Goal: Information Seeking & Learning: Learn about a topic

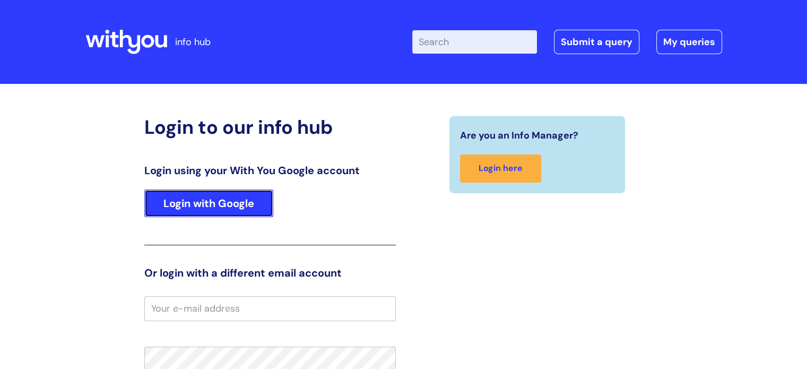
click at [189, 205] on link "Login with Google" at bounding box center [208, 203] width 129 height 28
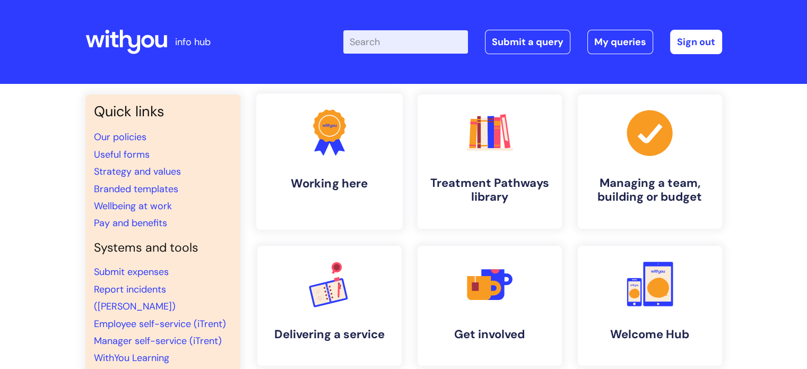
click at [327, 188] on h4 "Working here" at bounding box center [329, 183] width 129 height 14
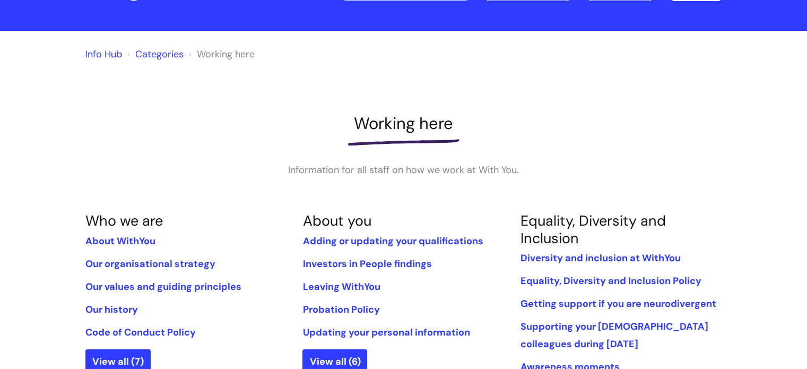
scroll to position [106, 0]
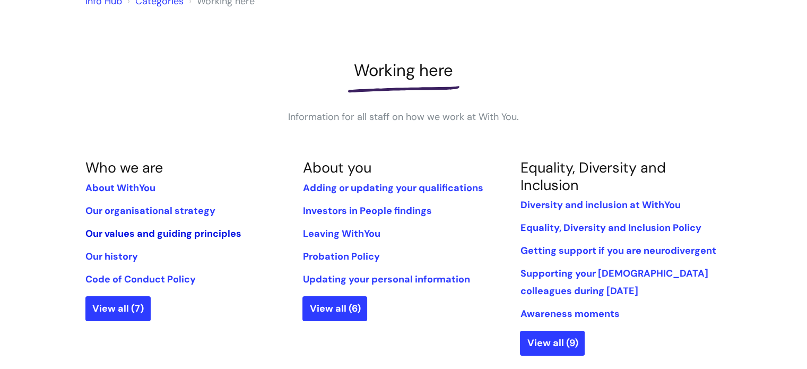
click at [187, 233] on link "Our values and guiding principles" at bounding box center [163, 233] width 156 height 13
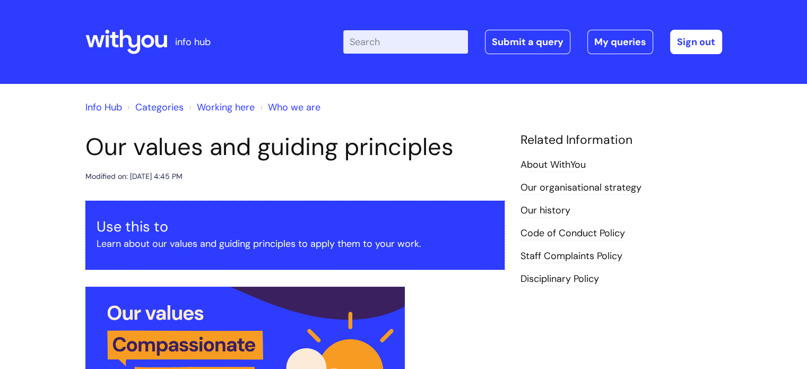
click at [404, 42] on input "Enter your search term here..." at bounding box center [405, 41] width 125 height 23
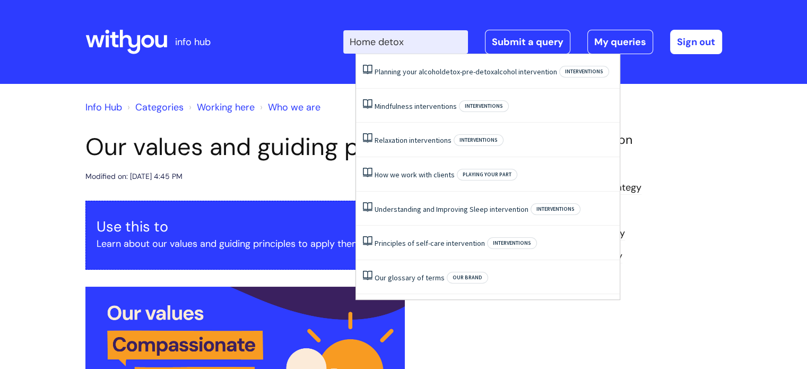
type input "Home detox"
click button "Search" at bounding box center [0, 0] width 0 height 0
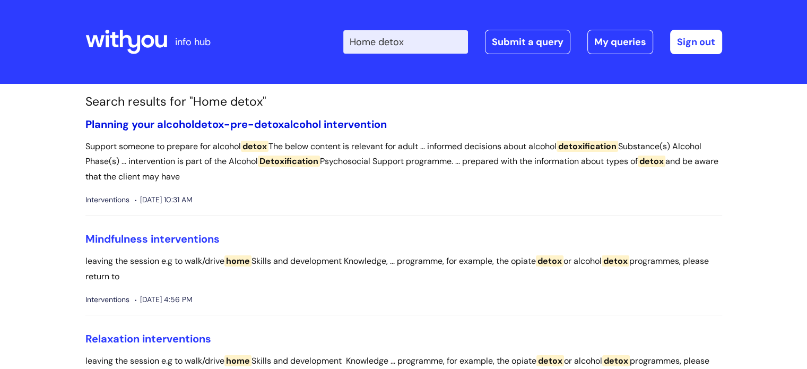
click at [247, 126] on span "pre-detox" at bounding box center [257, 124] width 54 height 14
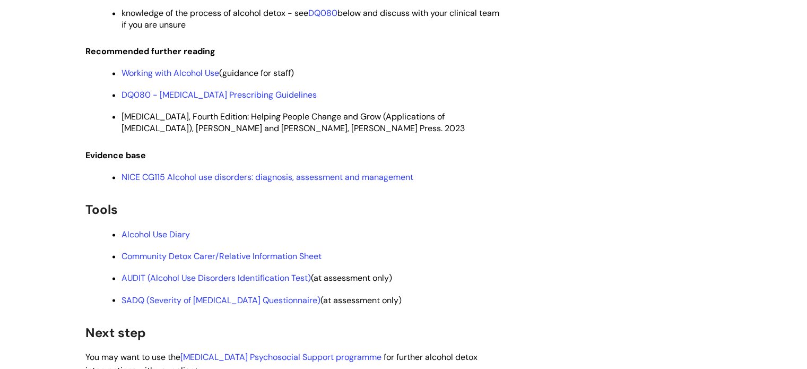
scroll to position [1698, 0]
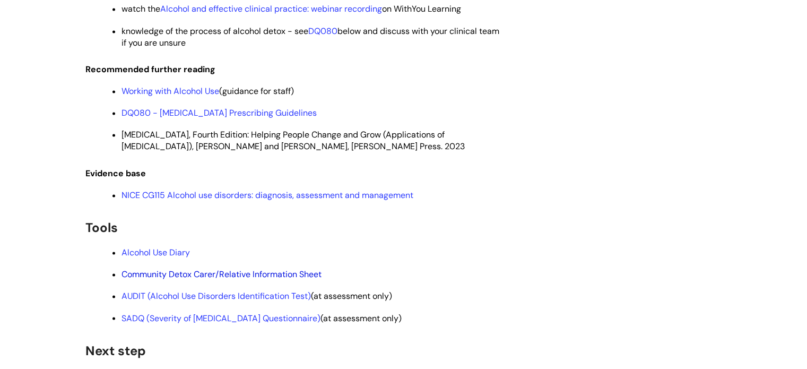
click at [292, 280] on link "Community Detox Carer/Relative Information Sheet" at bounding box center [221, 273] width 200 height 11
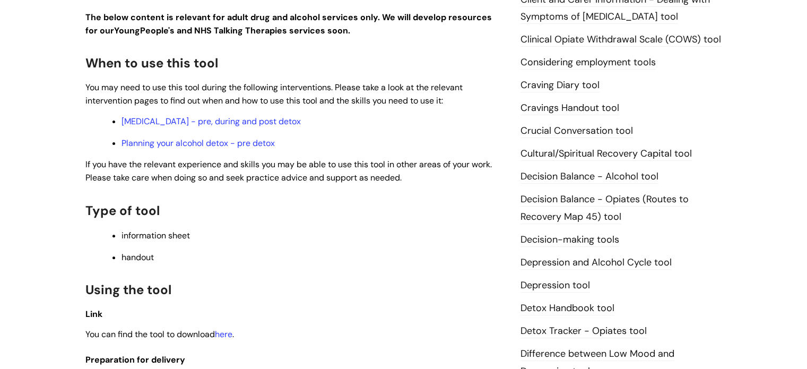
scroll to position [318, 0]
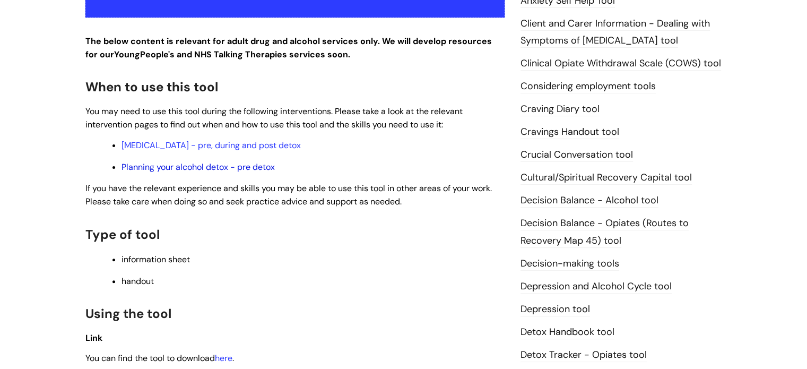
click at [209, 169] on link "Planning your alcohol detox - pre detox" at bounding box center [197, 166] width 153 height 11
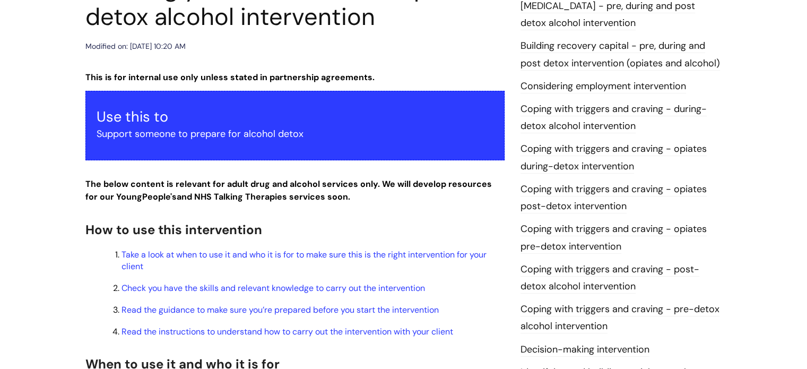
scroll to position [159, 0]
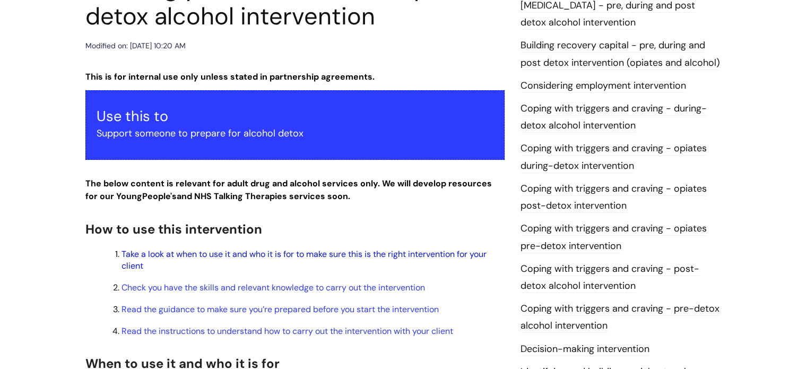
click at [290, 257] on link "Take a look at when to use it and who it is for to make sure this is the right …" at bounding box center [303, 259] width 365 height 23
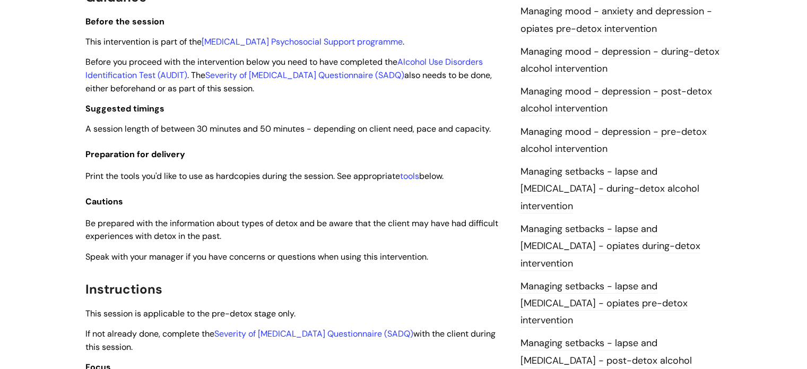
scroll to position [777, 0]
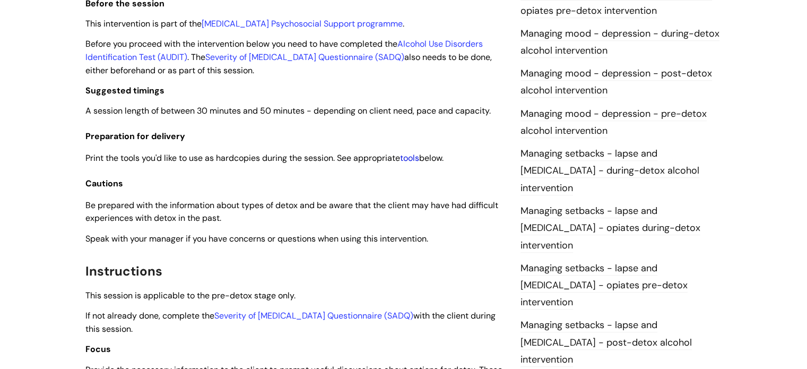
click at [413, 159] on link "tools" at bounding box center [409, 157] width 19 height 11
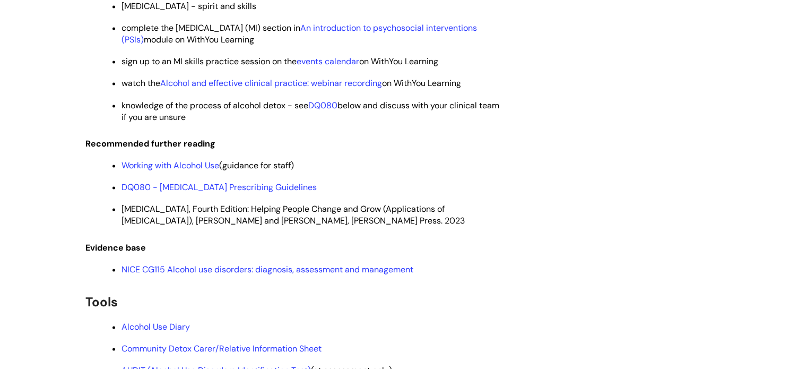
scroll to position [1605, 0]
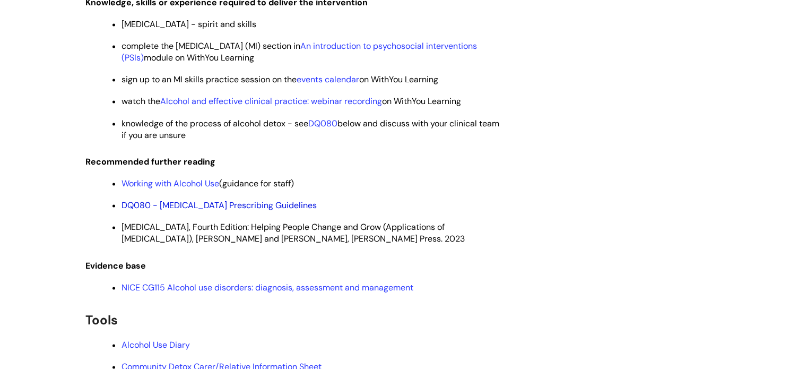
click at [283, 211] on link "DQ080 - [MEDICAL_DATA] Prescribing Guidelines" at bounding box center [218, 204] width 195 height 11
